Goal: Find specific page/section: Locate a particular part of the current website

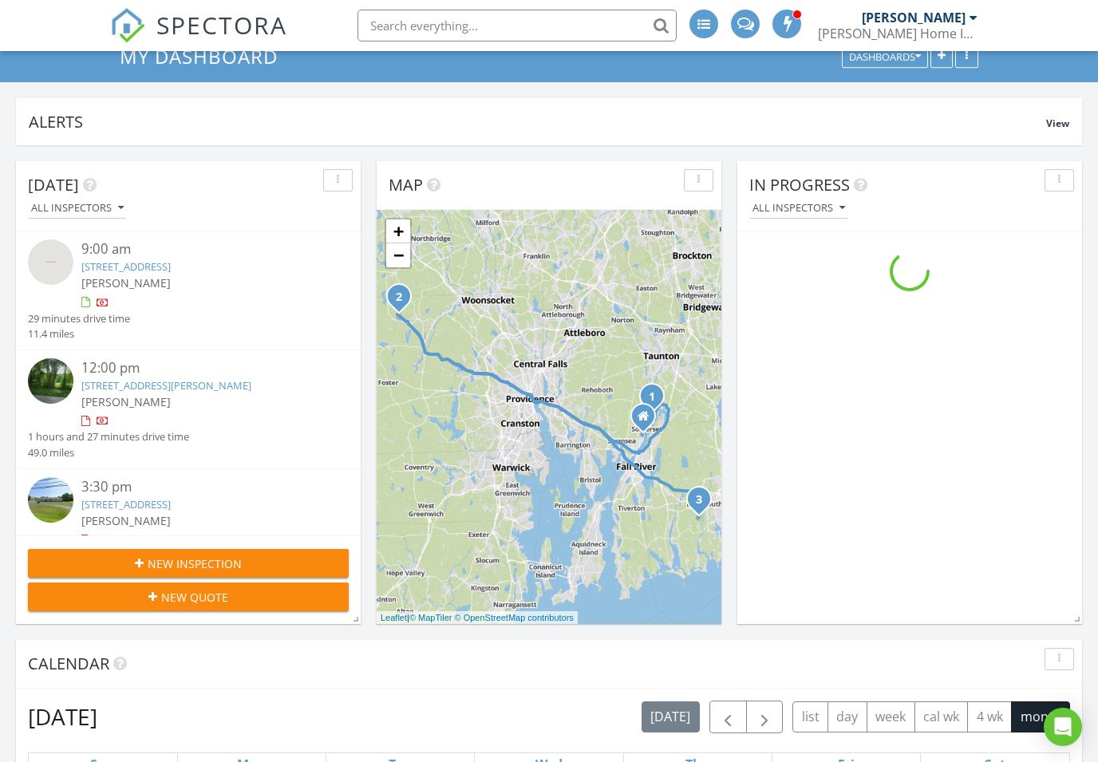
click at [523, 23] on input "text" at bounding box center [516, 26] width 319 height 32
type input "707"
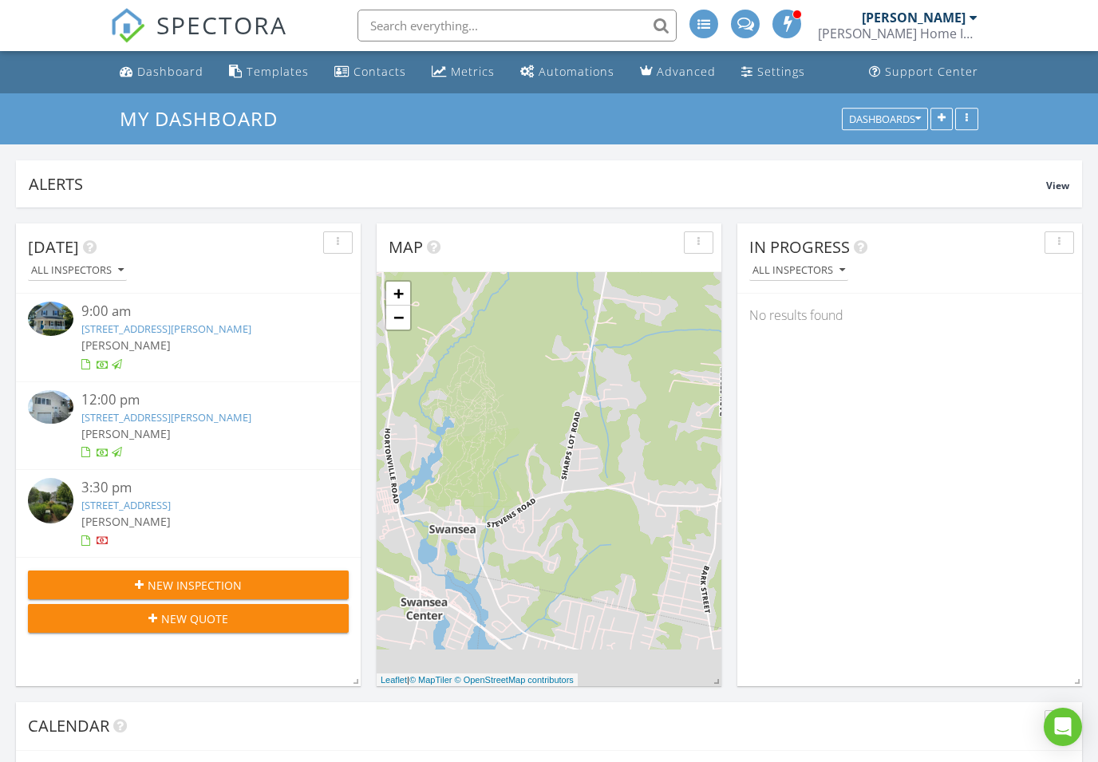
scroll to position [343, 345]
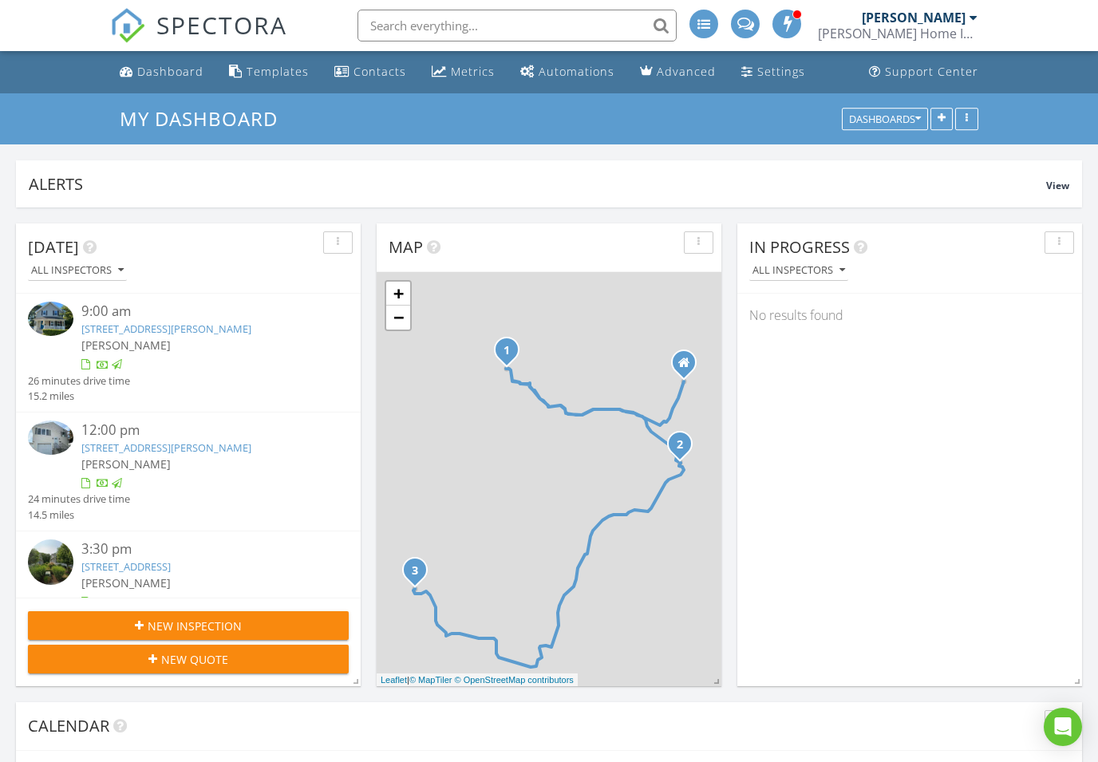
click at [494, 28] on input "text" at bounding box center [516, 26] width 319 height 32
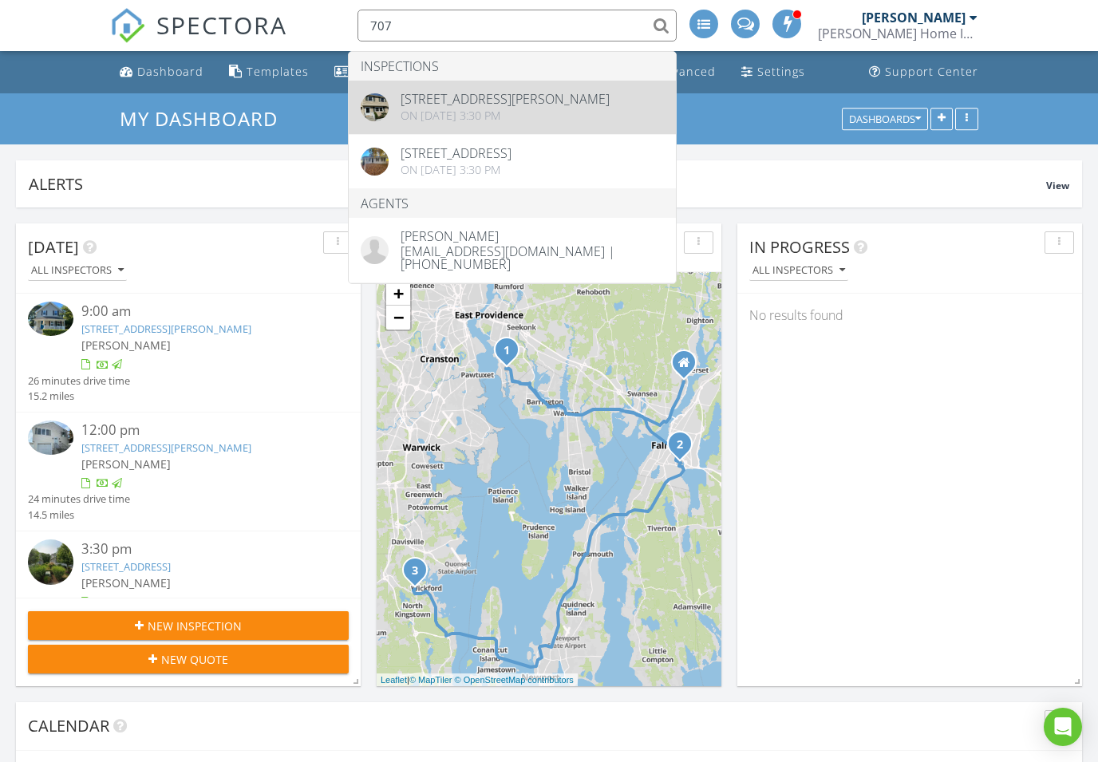
type input "707"
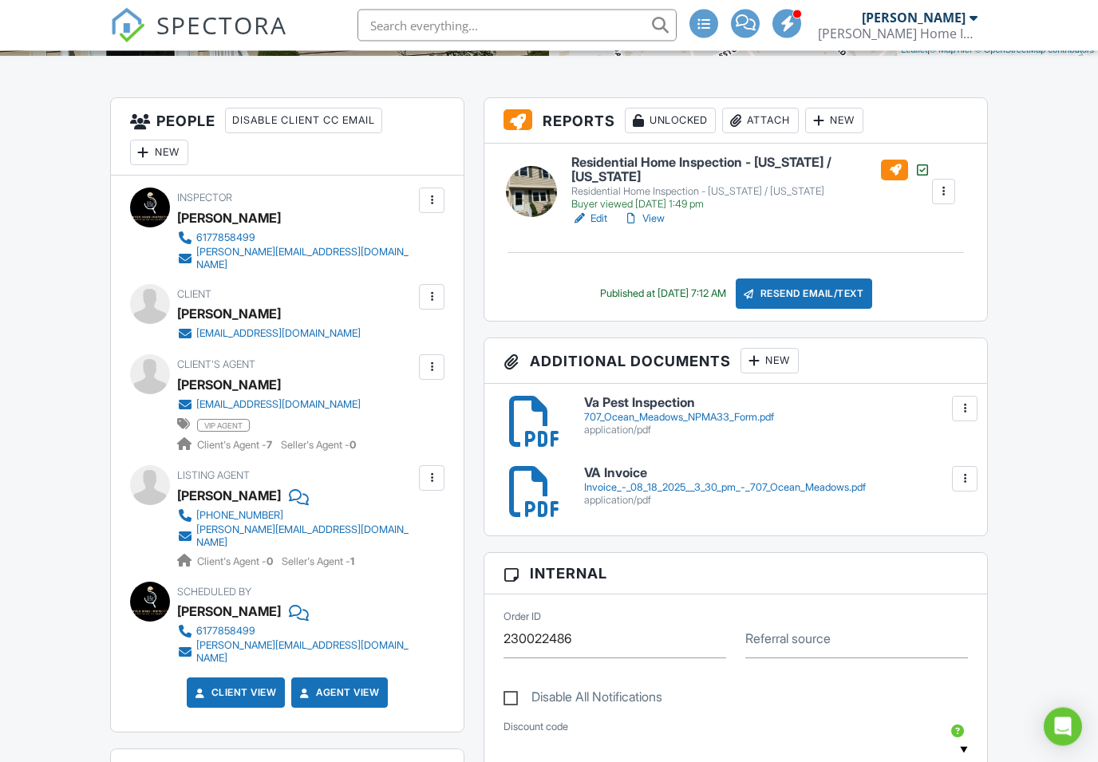
scroll to position [370, 0]
click at [762, 421] on div "707_Ocean_Meadows_NPMA33_Form.pdf" at bounding box center [776, 417] width 384 height 13
